Goal: Task Accomplishment & Management: Use online tool/utility

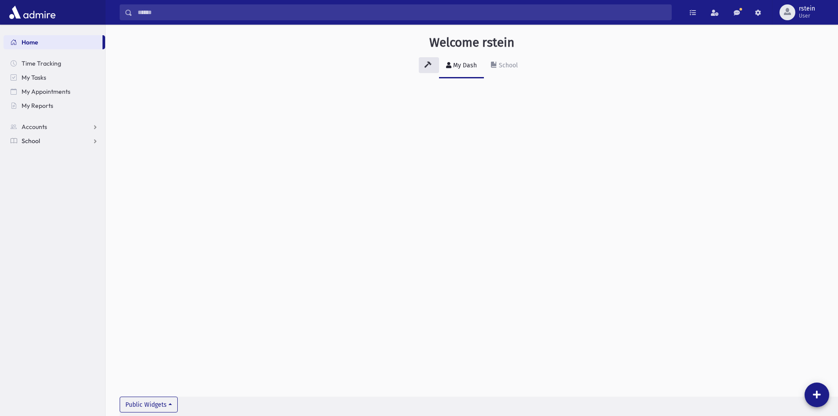
click at [47, 135] on link "School" at bounding box center [55, 141] width 102 height 14
click at [58, 165] on span "Attendance" at bounding box center [42, 169] width 33 height 8
click at [63, 185] on link "Entry" at bounding box center [55, 183] width 102 height 14
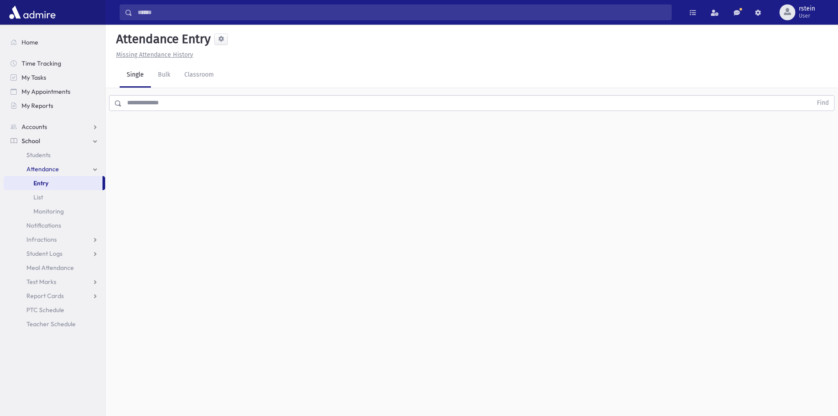
click at [183, 101] on input "text" at bounding box center [467, 103] width 690 height 16
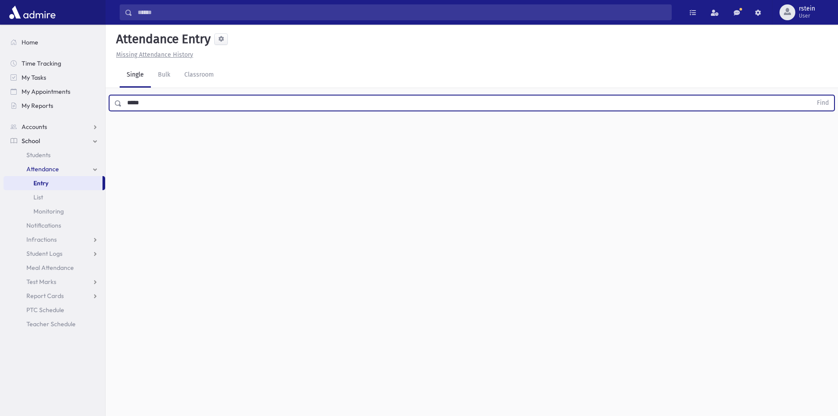
click at [811, 95] on button "Find" at bounding box center [822, 102] width 22 height 15
drag, startPoint x: 195, startPoint y: 96, endPoint x: 127, endPoint y: 97, distance: 68.6
click at [127, 97] on input "*****" at bounding box center [467, 103] width 690 height 16
click at [811, 95] on button "Find" at bounding box center [822, 102] width 22 height 15
type input "*"
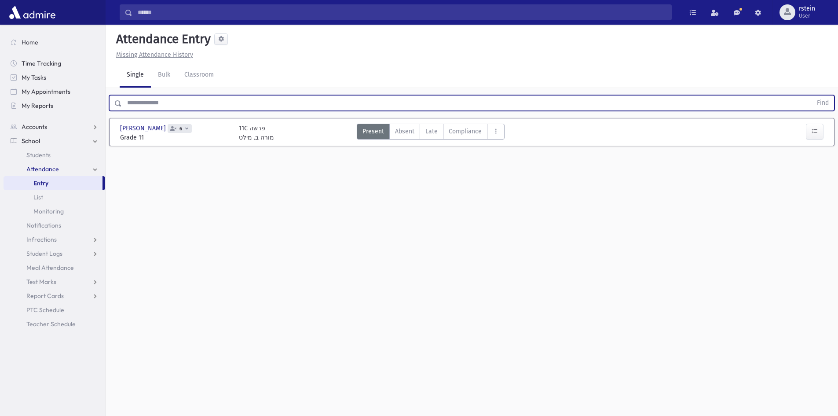
click at [224, 99] on input "text" at bounding box center [467, 103] width 690 height 16
type input "******"
click at [811, 95] on button "Find" at bounding box center [822, 102] width 22 height 15
